Goal: Find contact information: Obtain details needed to contact an individual or organization

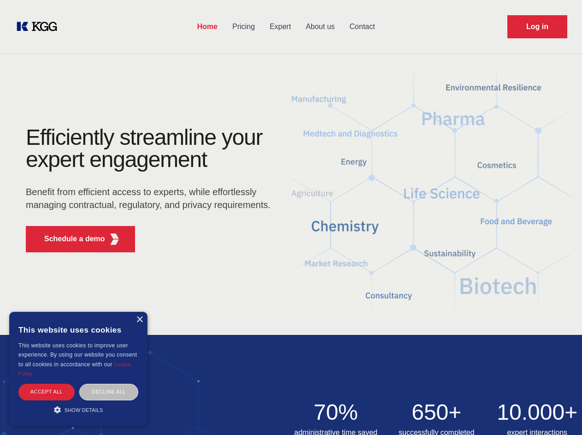
click at [291, 217] on div "Efficiently streamline your expert engagement Benefit from efficient access to …" at bounding box center [151, 192] width 280 height 133
click at [69, 239] on p "Schedule a demo" at bounding box center [74, 238] width 61 height 11
click at [139, 320] on div "×" at bounding box center [139, 319] width 7 height 7
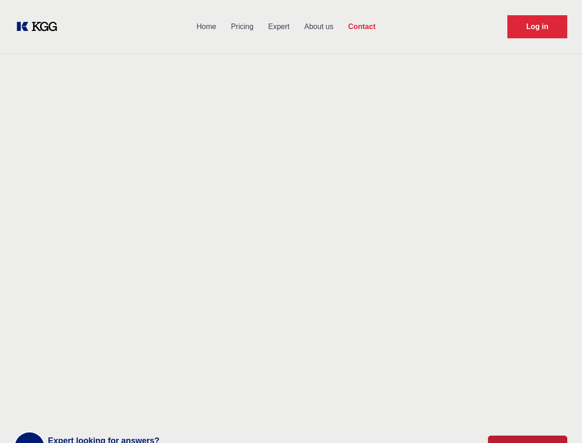
click at [109, 392] on div "Contact Information We would love to hear from you. Postal address [PERSON_NAME…" at bounding box center [129, 292] width 207 height 280
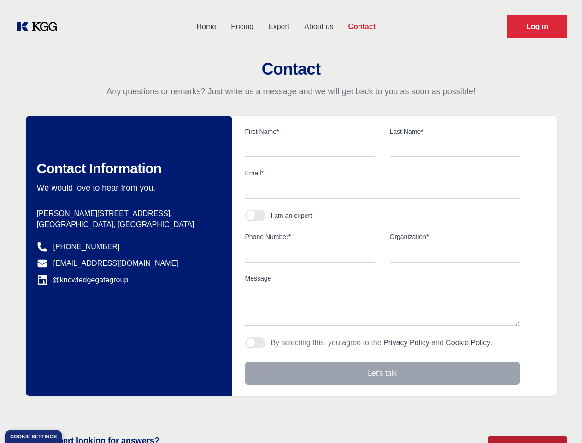
click at [78, 410] on main "Contact Any questions or remarks? Just write us a message and we will get back …" at bounding box center [291, 240] width 582 height 480
